Goal: Download file/media

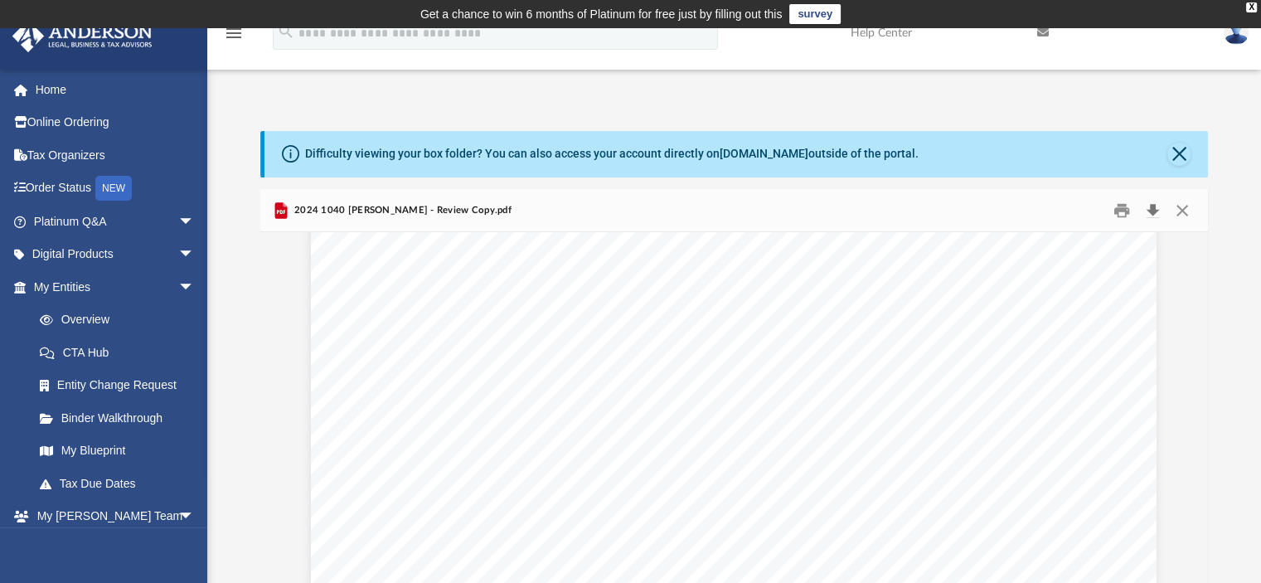
click at [1147, 211] on button "Download" at bounding box center [1153, 210] width 30 height 26
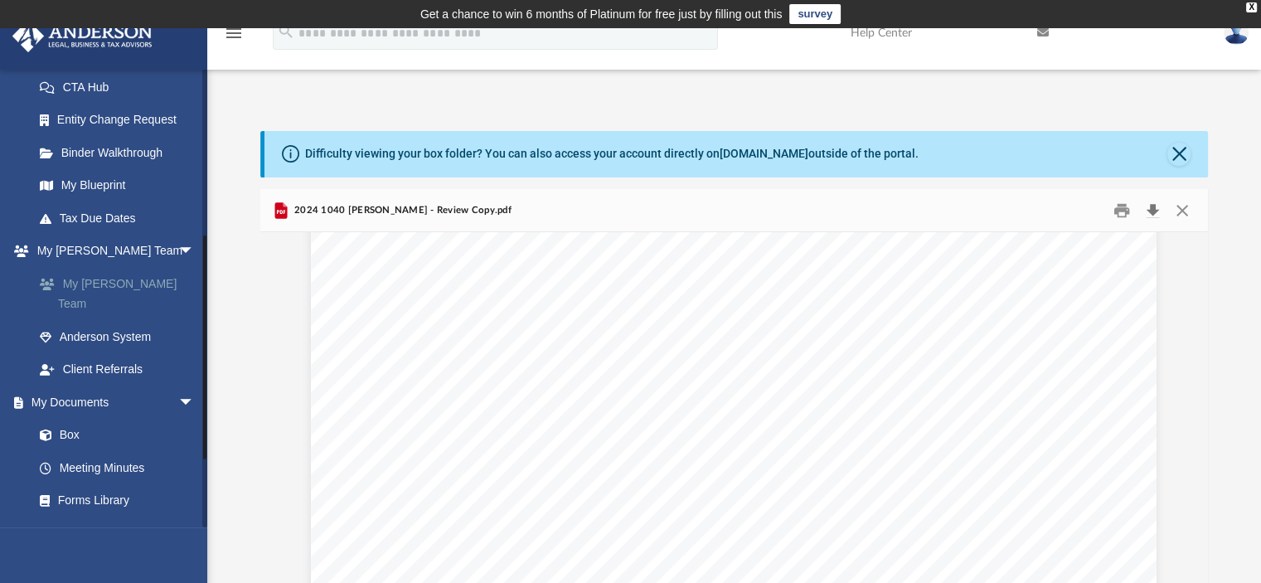
scroll to position [332, 0]
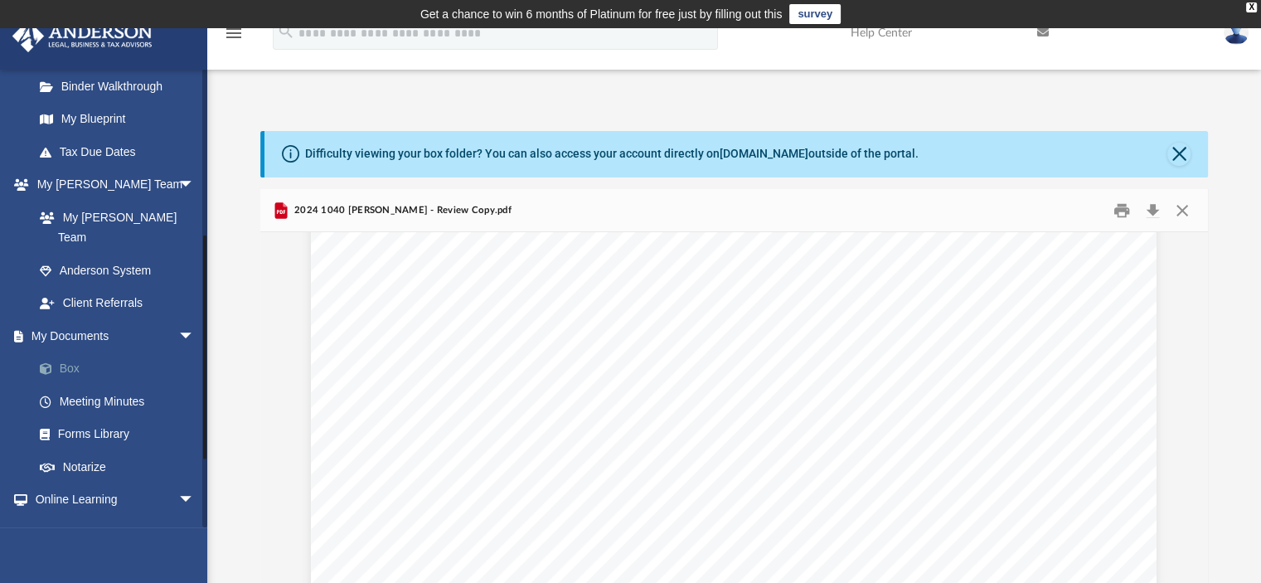
click at [103, 352] on link "Box" at bounding box center [121, 368] width 196 height 33
click at [66, 352] on link "Box" at bounding box center [121, 368] width 196 height 33
click at [83, 418] on link "Forms Library" at bounding box center [121, 434] width 196 height 33
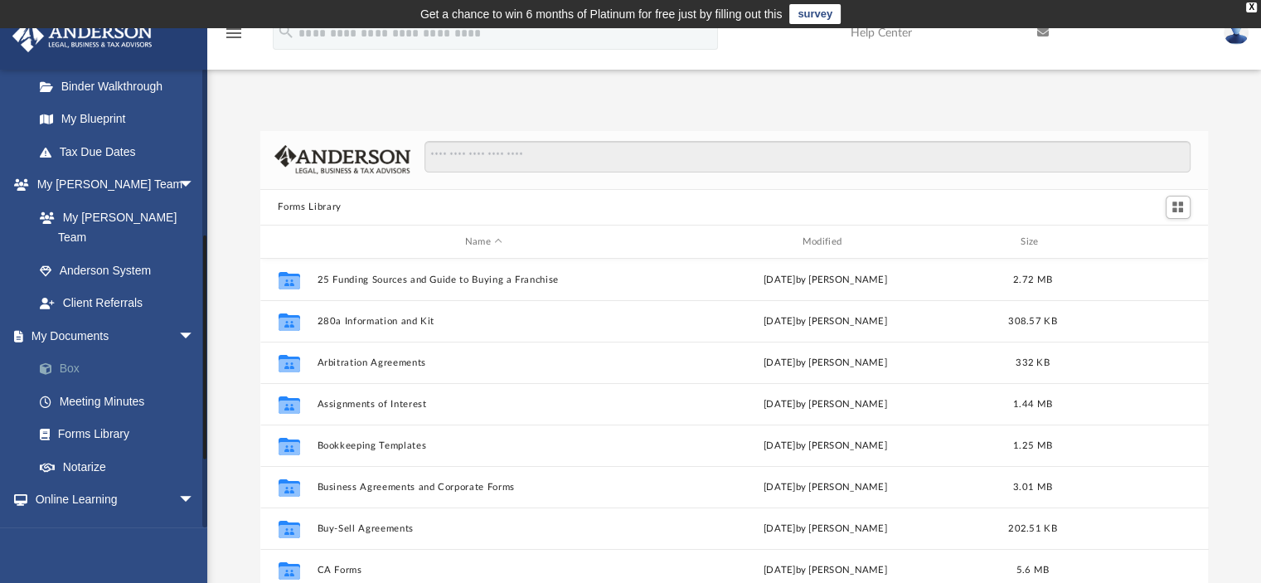
scroll to position [364, 935]
click at [80, 354] on link "Box" at bounding box center [121, 368] width 196 height 33
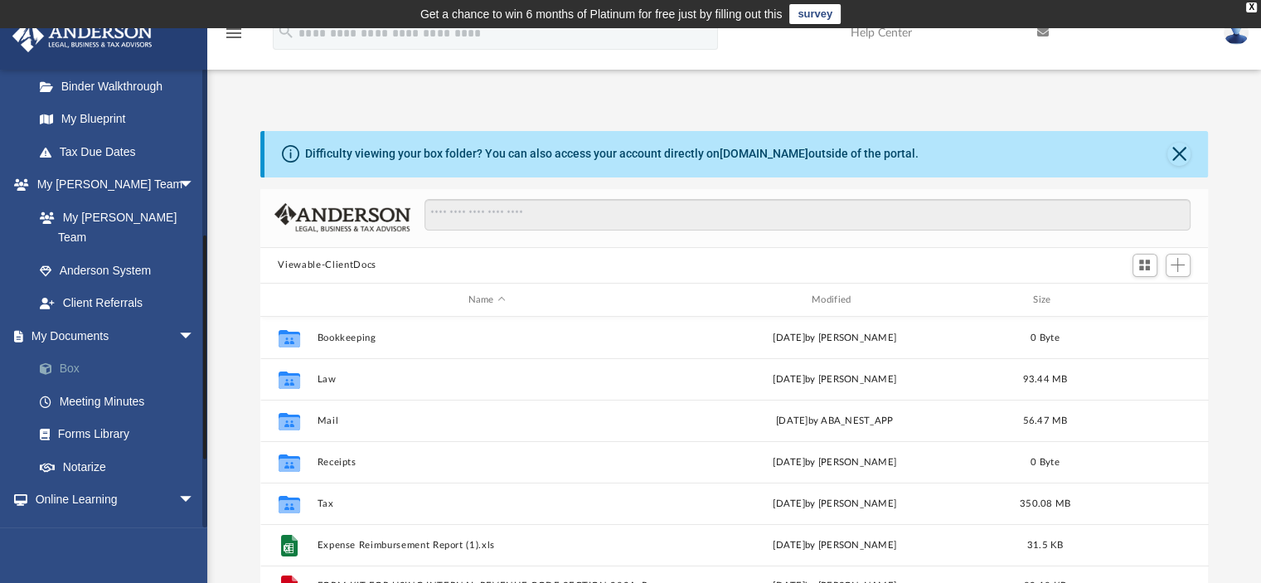
scroll to position [364, 935]
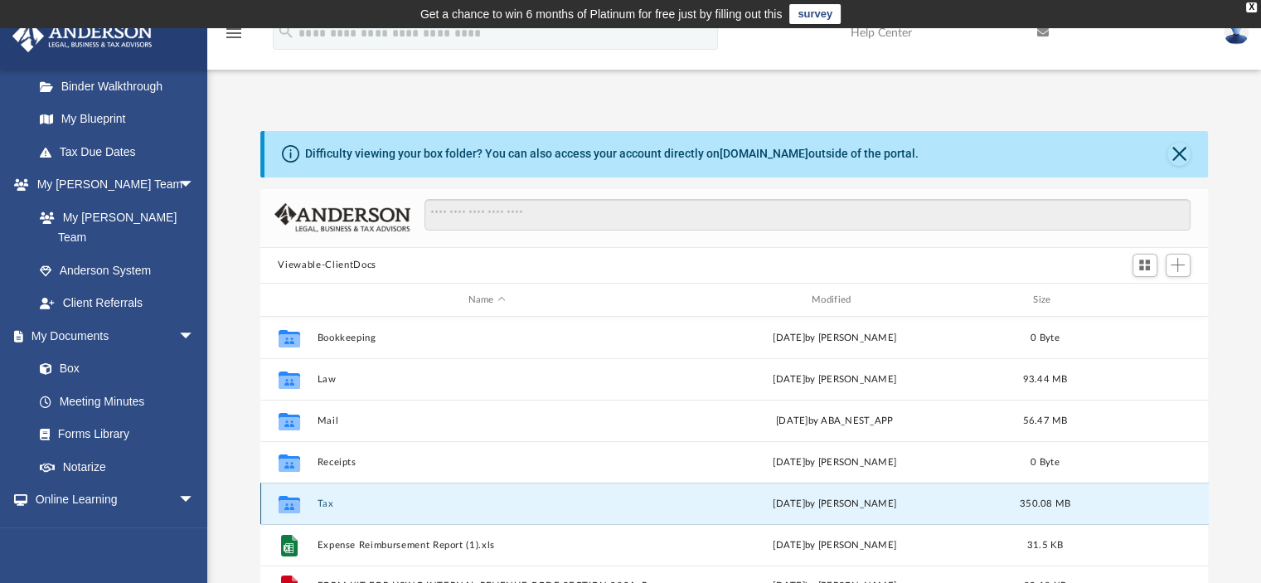
click at [330, 498] on button "Tax" at bounding box center [487, 503] width 340 height 11
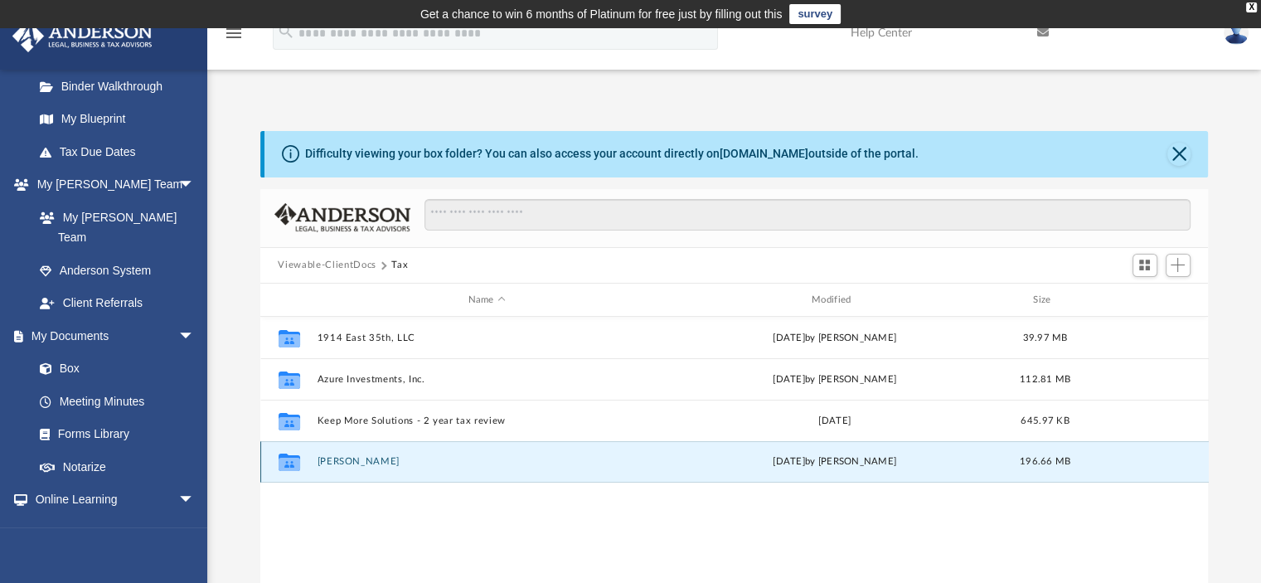
click at [369, 461] on button "[PERSON_NAME]" at bounding box center [487, 462] width 340 height 11
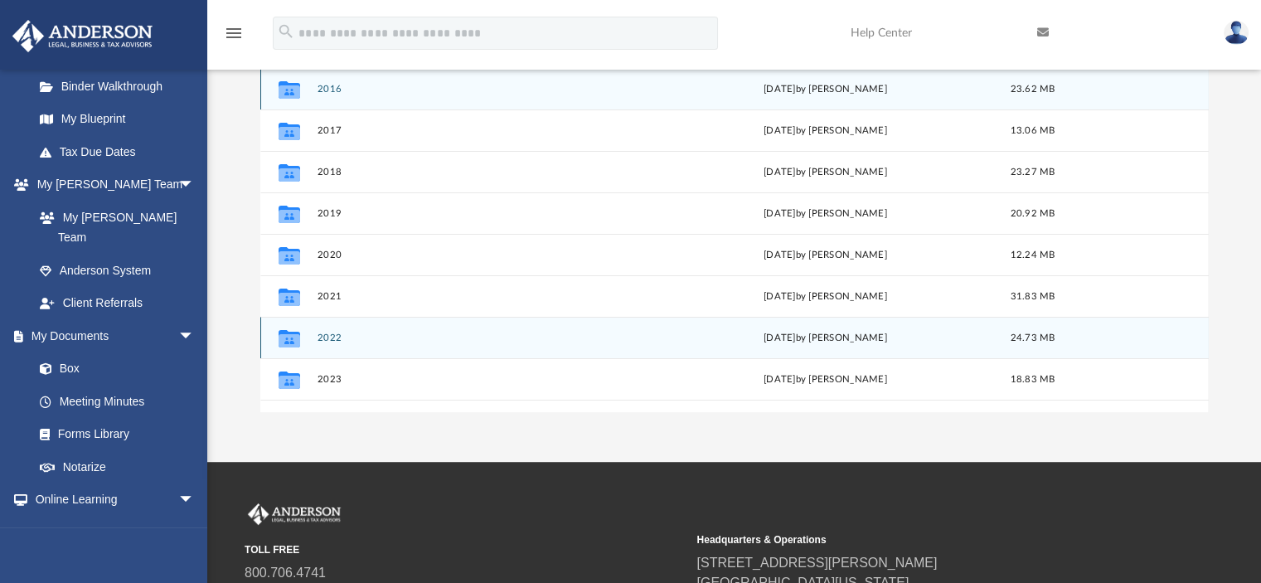
scroll to position [70, 0]
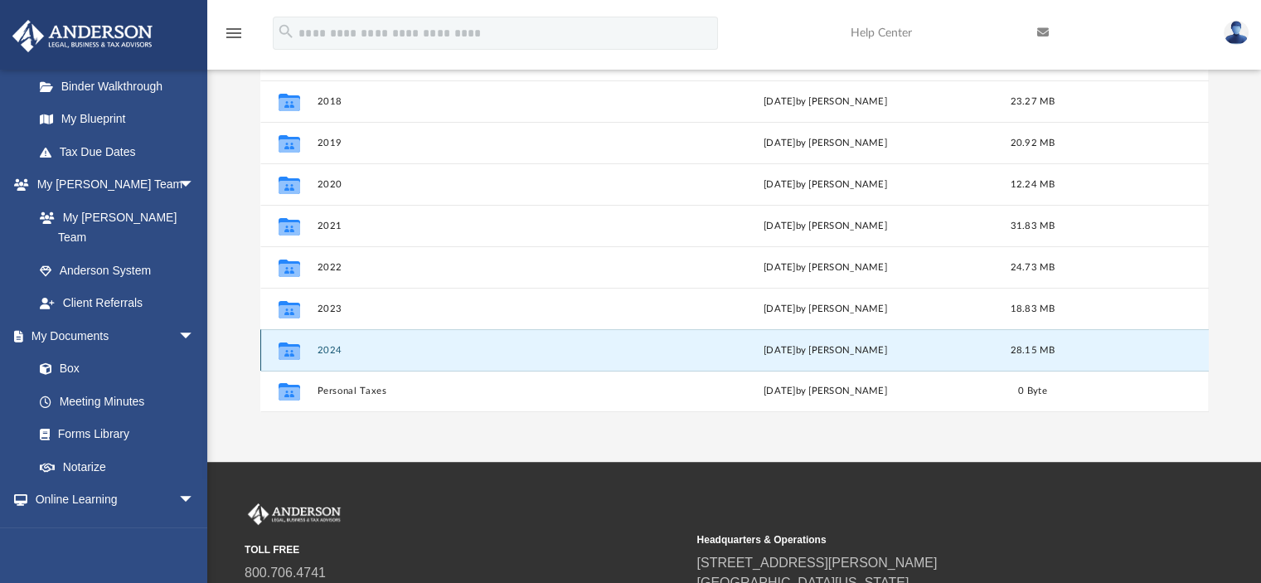
click at [328, 350] on button "2024" at bounding box center [484, 350] width 334 height 11
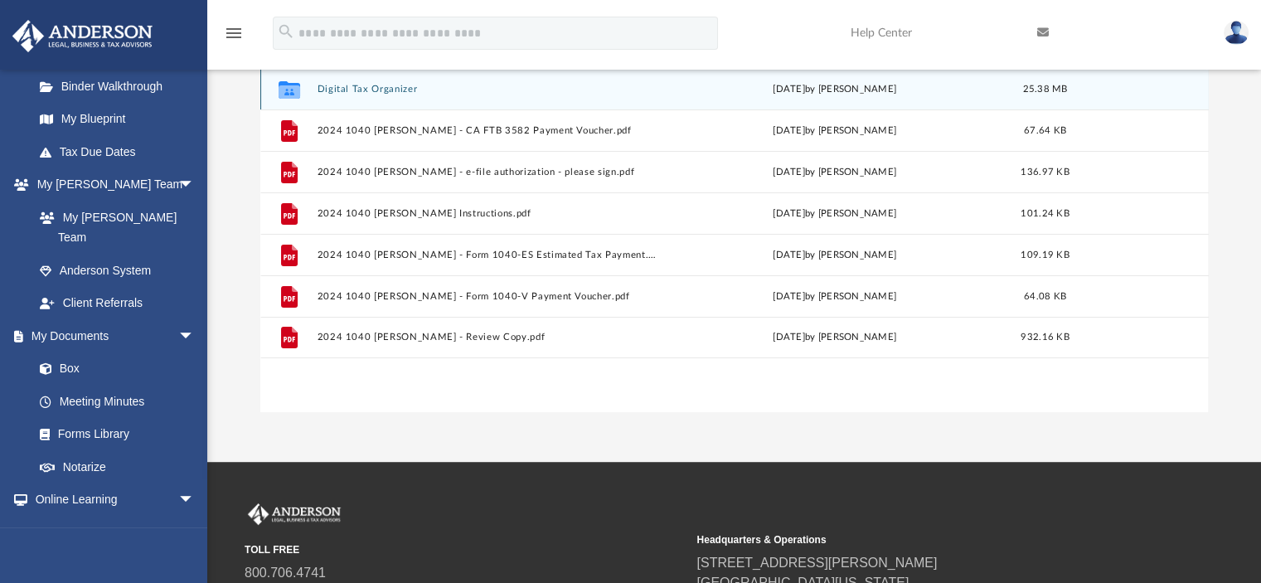
scroll to position [0, 0]
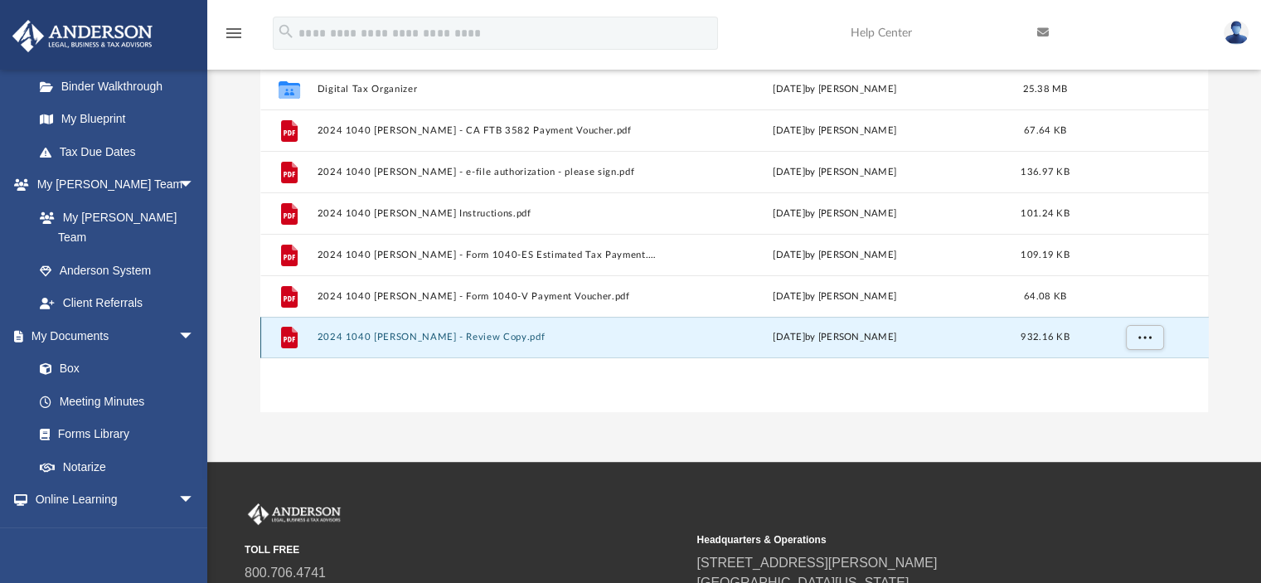
click at [497, 337] on button "2024 1040 [PERSON_NAME] - Review Copy.pdf" at bounding box center [487, 337] width 340 height 11
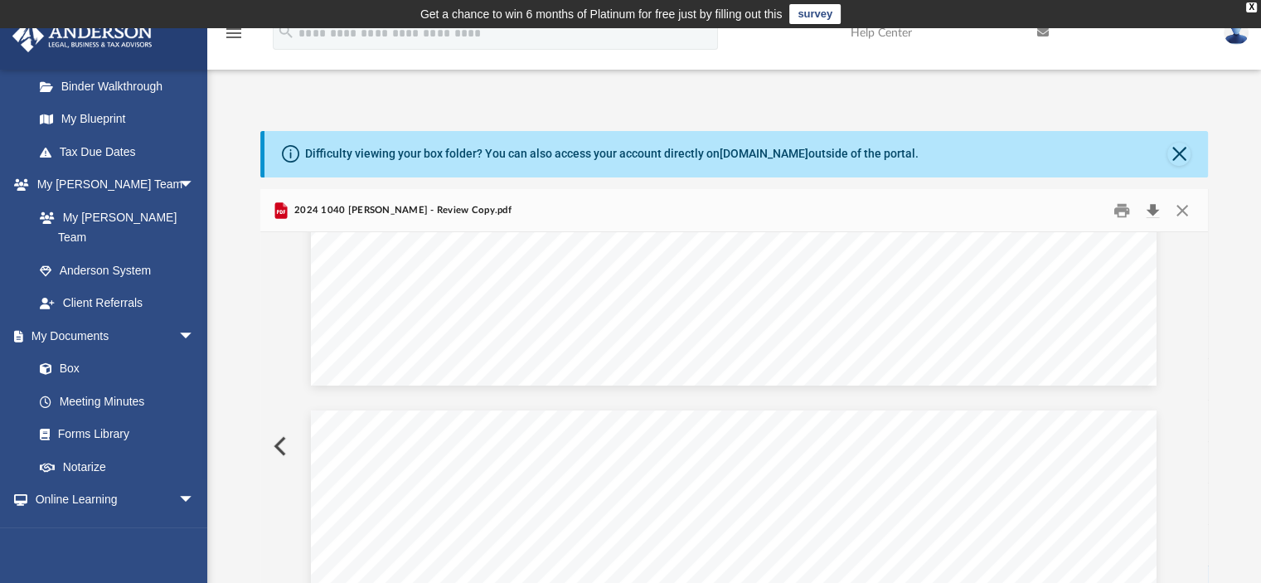
click at [1146, 206] on button "Download" at bounding box center [1153, 210] width 30 height 26
